Goal: Task Accomplishment & Management: Manage account settings

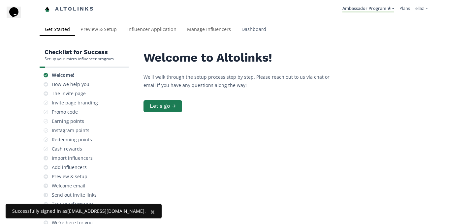
click at [243, 35] on link "Dashboard" at bounding box center [253, 29] width 35 height 13
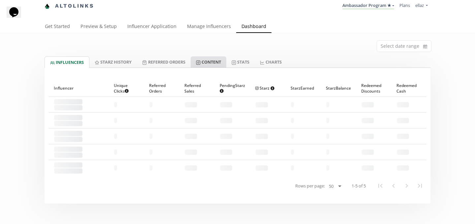
click at [218, 65] on link "Content" at bounding box center [209, 61] width 36 height 11
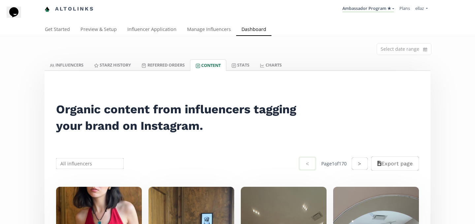
click at [368, 3] on li "Ambassador Program ★ KINEDU MACRO INFLUENCERS (prog ventas) Ambassador Program …" at bounding box center [368, 9] width 57 height 13
click at [368, 8] on link "Ambassador Program ★" at bounding box center [368, 8] width 52 height 7
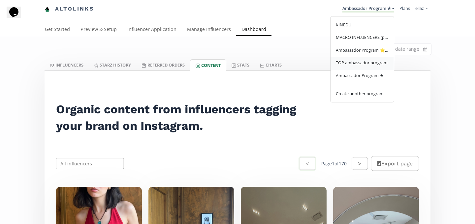
click at [364, 63] on span "TOP ambassador program" at bounding box center [362, 63] width 52 height 6
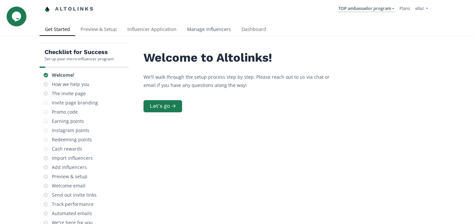
click at [233, 29] on link "Manage Influencers" at bounding box center [209, 29] width 54 height 13
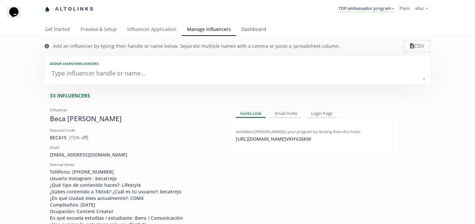
click at [243, 33] on link "Dashboard" at bounding box center [253, 29] width 35 height 13
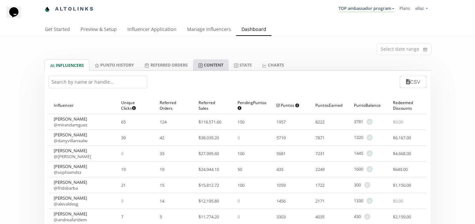
click at [221, 64] on link "Content" at bounding box center [211, 64] width 36 height 11
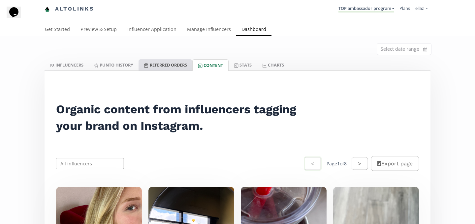
click at [171, 68] on link "Referred Orders" at bounding box center [165, 64] width 53 height 11
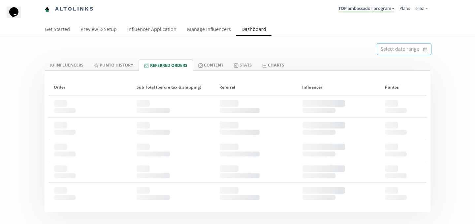
click at [421, 46] on input at bounding box center [404, 49] width 54 height 11
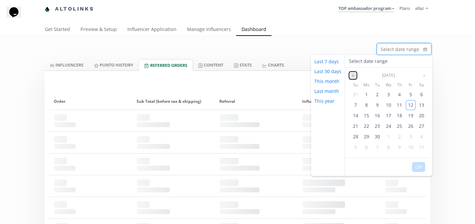
click at [355, 77] on button "Previous month" at bounding box center [353, 76] width 8 height 8
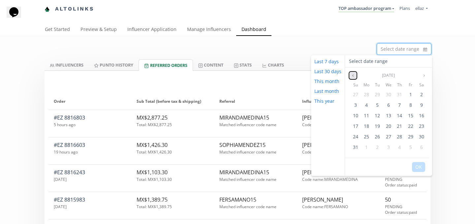
click at [355, 78] on button "Previous month" at bounding box center [353, 76] width 8 height 8
click at [376, 94] on span "1" at bounding box center [377, 94] width 3 height 6
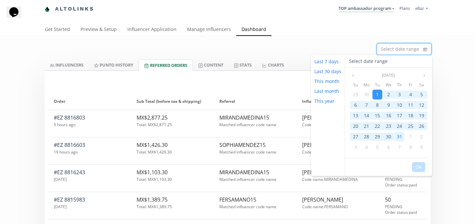
click at [400, 136] on span "31" at bounding box center [399, 137] width 5 height 6
click at [418, 170] on button "OK" at bounding box center [418, 167] width 13 height 10
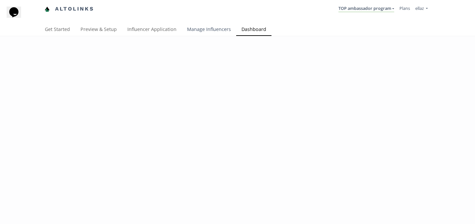
click at [210, 33] on link "Manage Influencers" at bounding box center [209, 29] width 54 height 13
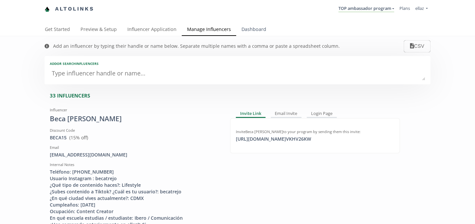
click at [245, 31] on link "Dashboard" at bounding box center [253, 29] width 35 height 13
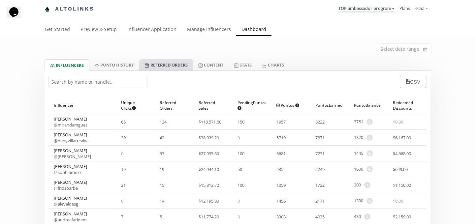
click at [171, 66] on link "Referred Orders" at bounding box center [165, 64] width 53 height 11
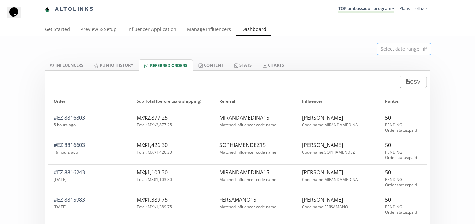
click at [413, 54] on input at bounding box center [404, 49] width 54 height 11
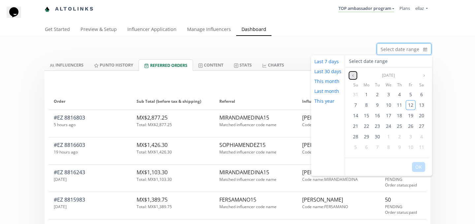
click at [354, 74] on icon "angle left" at bounding box center [353, 76] width 4 height 4
click at [378, 94] on div "1" at bounding box center [378, 95] width 10 height 10
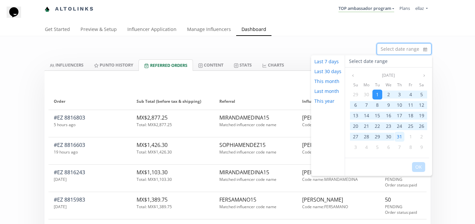
click at [399, 138] on span "31" at bounding box center [399, 137] width 5 height 6
click at [421, 171] on button "OK" at bounding box center [418, 167] width 13 height 10
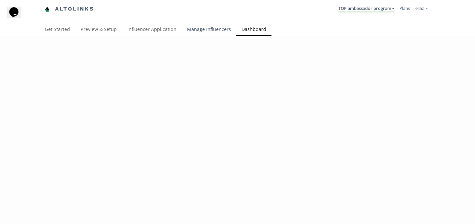
click at [213, 32] on link "Manage Influencers" at bounding box center [209, 29] width 54 height 13
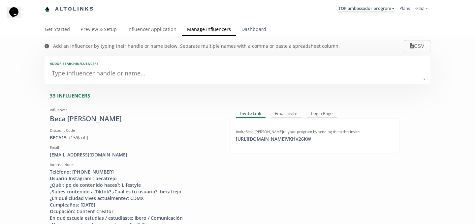
click at [247, 34] on link "Dashboard" at bounding box center [253, 29] width 35 height 13
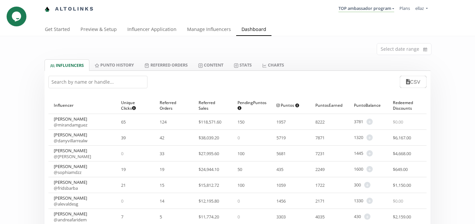
click at [398, 56] on div "Select date range" at bounding box center [238, 47] width 396 height 23
click at [399, 54] on input at bounding box center [404, 49] width 54 height 11
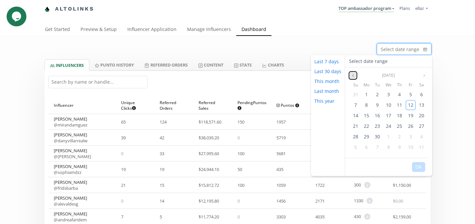
click at [352, 76] on icon "angle left" at bounding box center [353, 76] width 4 height 4
click at [358, 95] on div "1" at bounding box center [356, 95] width 10 height 10
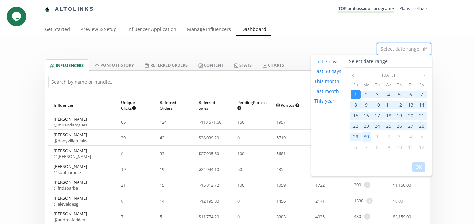
click at [367, 136] on span "30" at bounding box center [366, 137] width 5 height 6
click at [421, 171] on button "OK" at bounding box center [418, 167] width 13 height 10
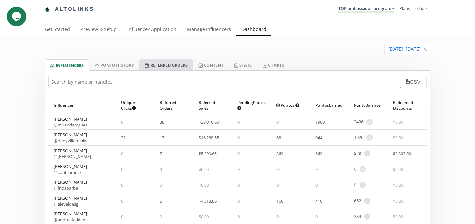
click at [177, 66] on link "Referred Orders" at bounding box center [165, 64] width 53 height 11
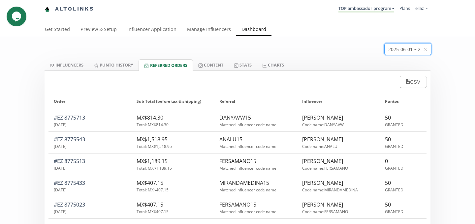
click at [412, 50] on input at bounding box center [408, 49] width 47 height 11
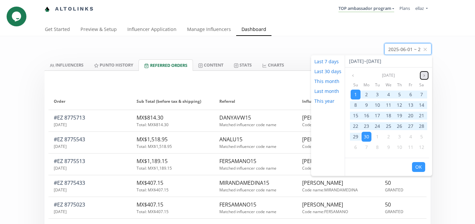
click at [423, 74] on icon "angle right" at bounding box center [424, 76] width 4 height 4
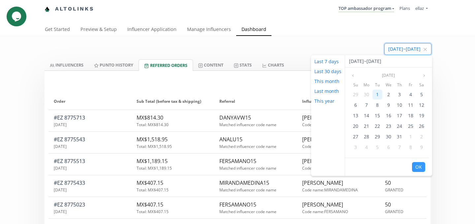
click at [373, 93] on div "1" at bounding box center [378, 95] width 10 height 10
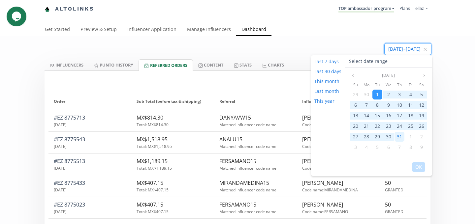
click at [400, 139] on span "31" at bounding box center [399, 137] width 5 height 6
click at [421, 175] on div "OK" at bounding box center [387, 167] width 84 height 18
click at [419, 168] on button "OK" at bounding box center [418, 167] width 13 height 10
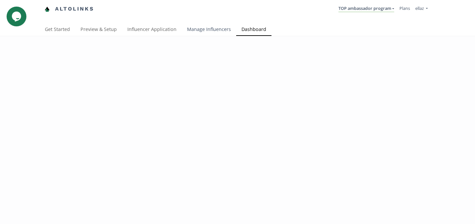
click at [213, 33] on link "Manage Influencers" at bounding box center [209, 29] width 54 height 13
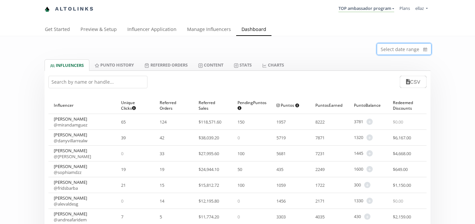
click at [408, 54] on input at bounding box center [404, 49] width 54 height 11
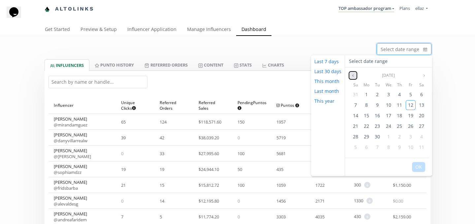
click at [351, 74] on icon "angle left" at bounding box center [353, 76] width 4 height 4
click at [358, 94] on div "1" at bounding box center [356, 95] width 10 height 10
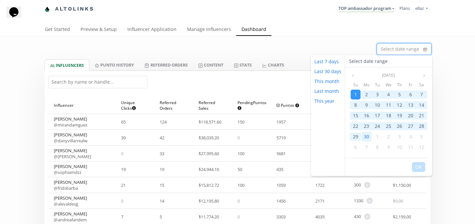
click at [369, 133] on div "30" at bounding box center [367, 137] width 10 height 10
click at [417, 167] on button "OK" at bounding box center [418, 167] width 13 height 10
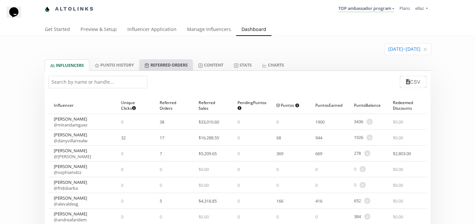
click at [188, 67] on link "Referred Orders" at bounding box center [165, 64] width 53 height 11
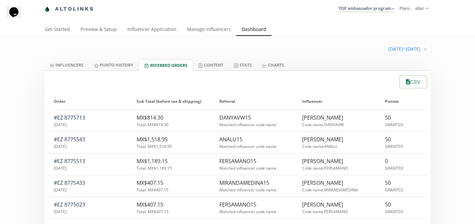
click at [406, 80] on icon "button" at bounding box center [408, 81] width 4 height 5
